Goal: Check status: Check status

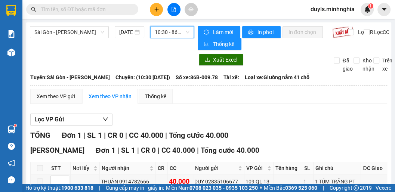
click at [174, 31] on span "10:30 - 86B-009.78" at bounding box center [172, 32] width 35 height 11
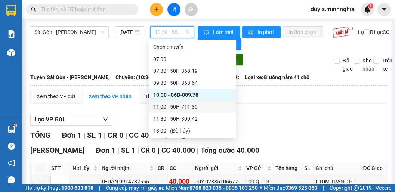
click at [169, 103] on div "11:00 - 50H-711.30" at bounding box center [192, 107] width 78 height 8
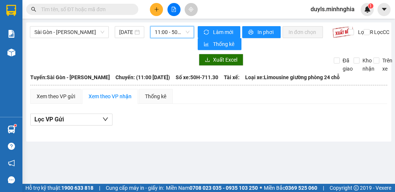
click at [176, 34] on span "11:00 - 50H-711.30" at bounding box center [172, 32] width 35 height 11
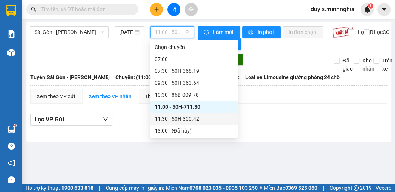
click at [170, 115] on div "11:30 - 50H-300.42" at bounding box center [194, 119] width 78 height 8
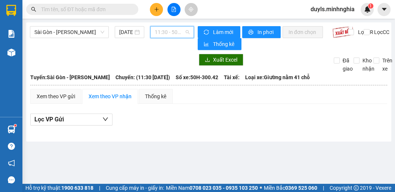
drag, startPoint x: 174, startPoint y: 30, endPoint x: 187, endPoint y: 65, distance: 37.6
click at [175, 33] on span "11:30 - 50H-300.42" at bounding box center [172, 32] width 35 height 11
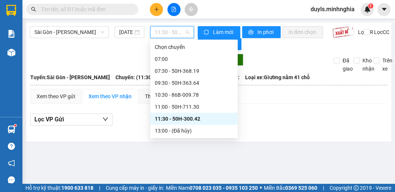
click at [190, 139] on div "14:30 - 86H-021.07" at bounding box center [194, 143] width 78 height 8
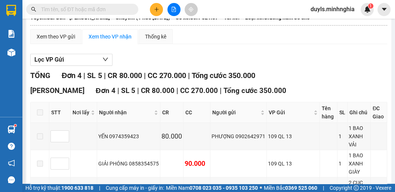
scroll to position [90, 0]
